Goal: Find specific page/section

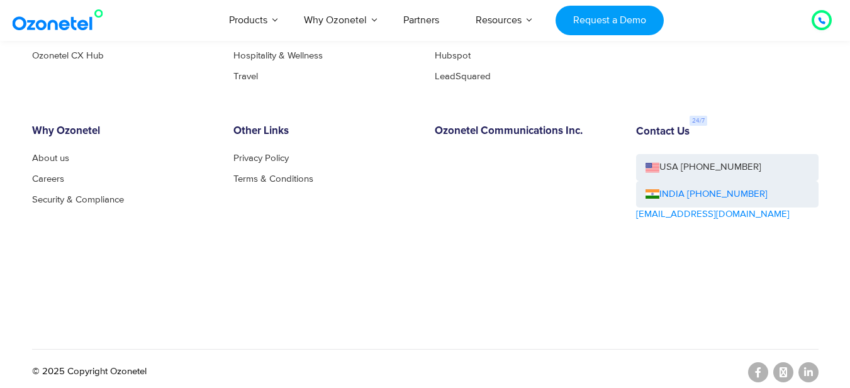
scroll to position [7009, 0]
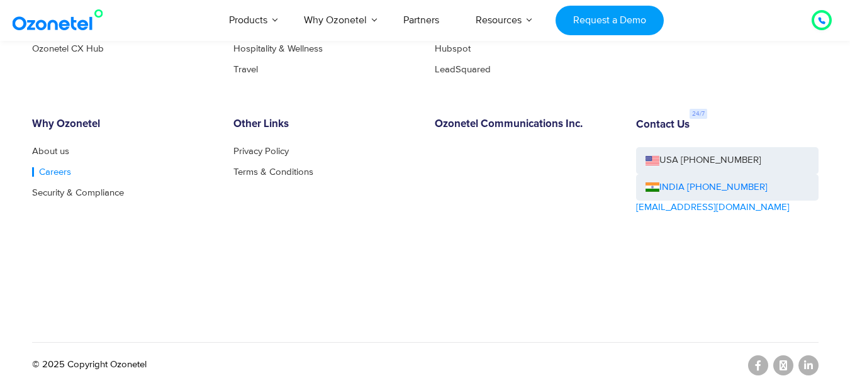
click at [60, 176] on link "Careers" at bounding box center [51, 171] width 39 height 9
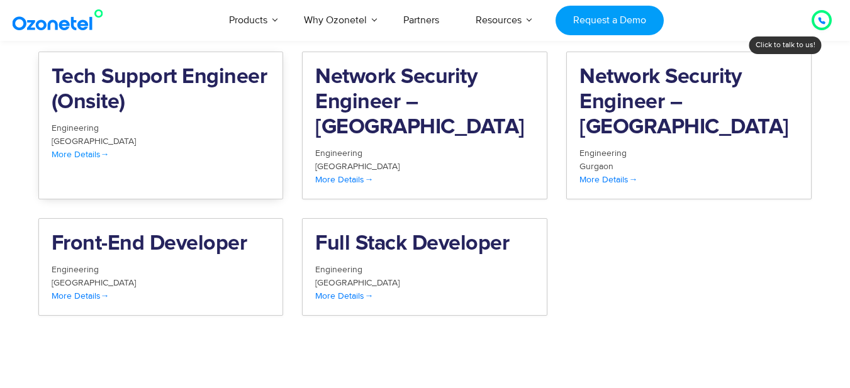
scroll to position [1304, 0]
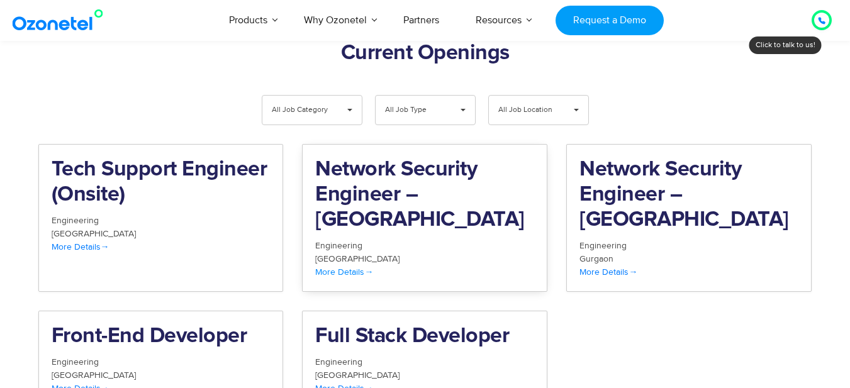
click at [370, 267] on span at bounding box center [368, 272] width 9 height 11
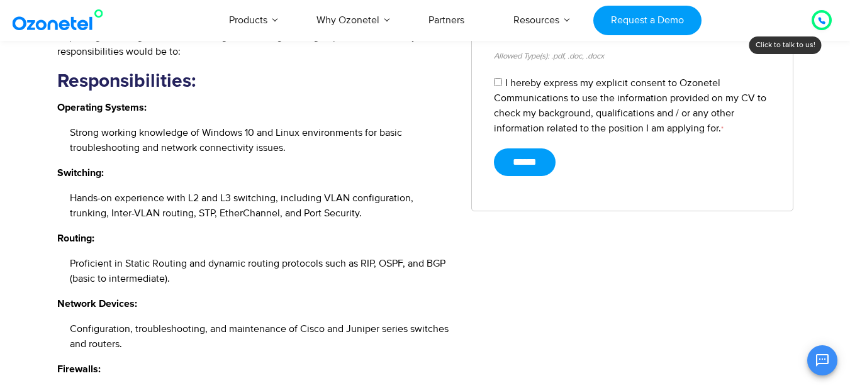
scroll to position [629, 0]
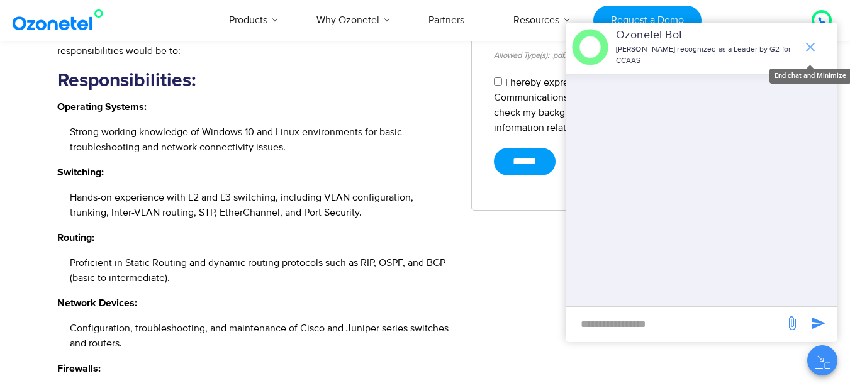
click at [808, 36] on span "end chat or minimize" at bounding box center [810, 47] width 25 height 25
